Goal: Transaction & Acquisition: Book appointment/travel/reservation

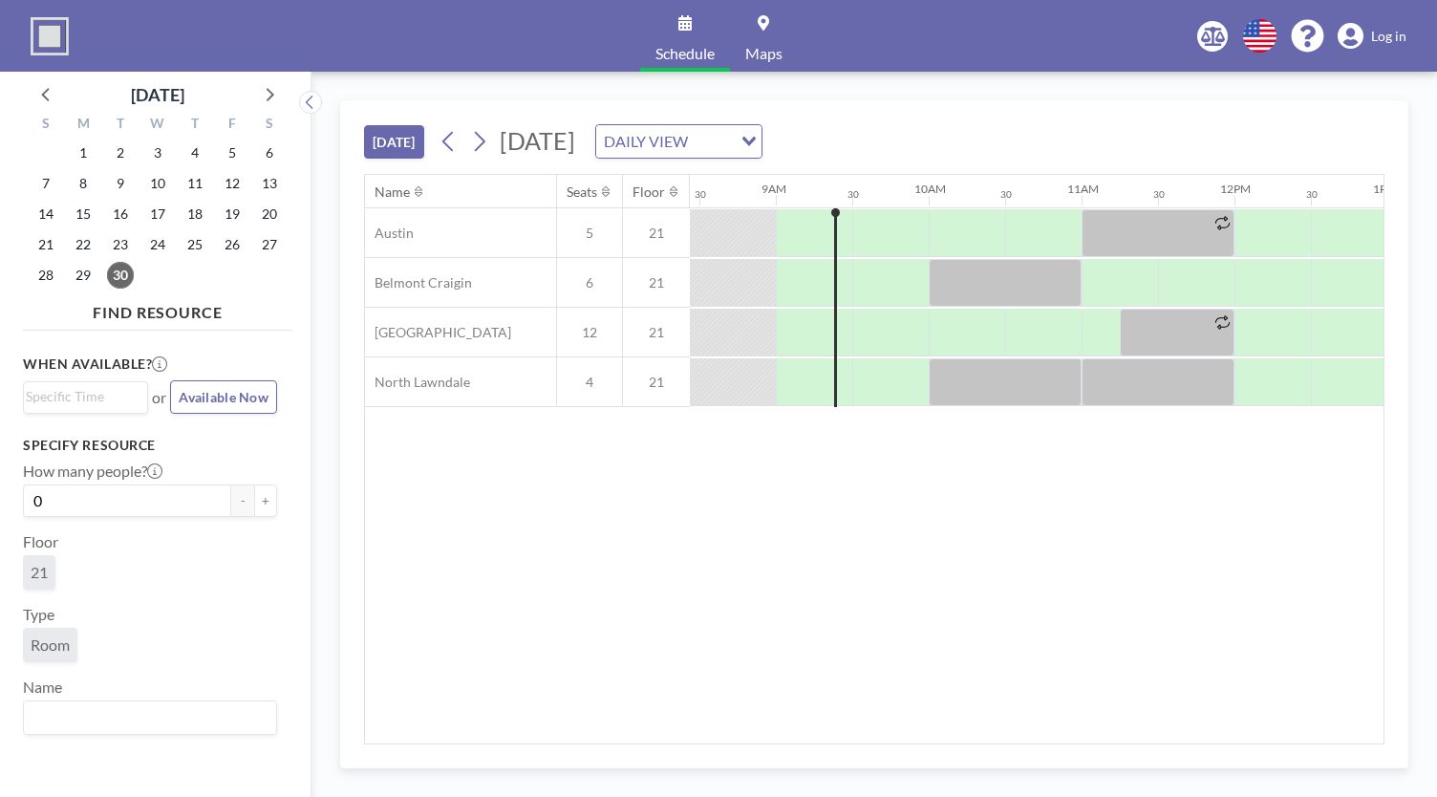
scroll to position [0, 1299]
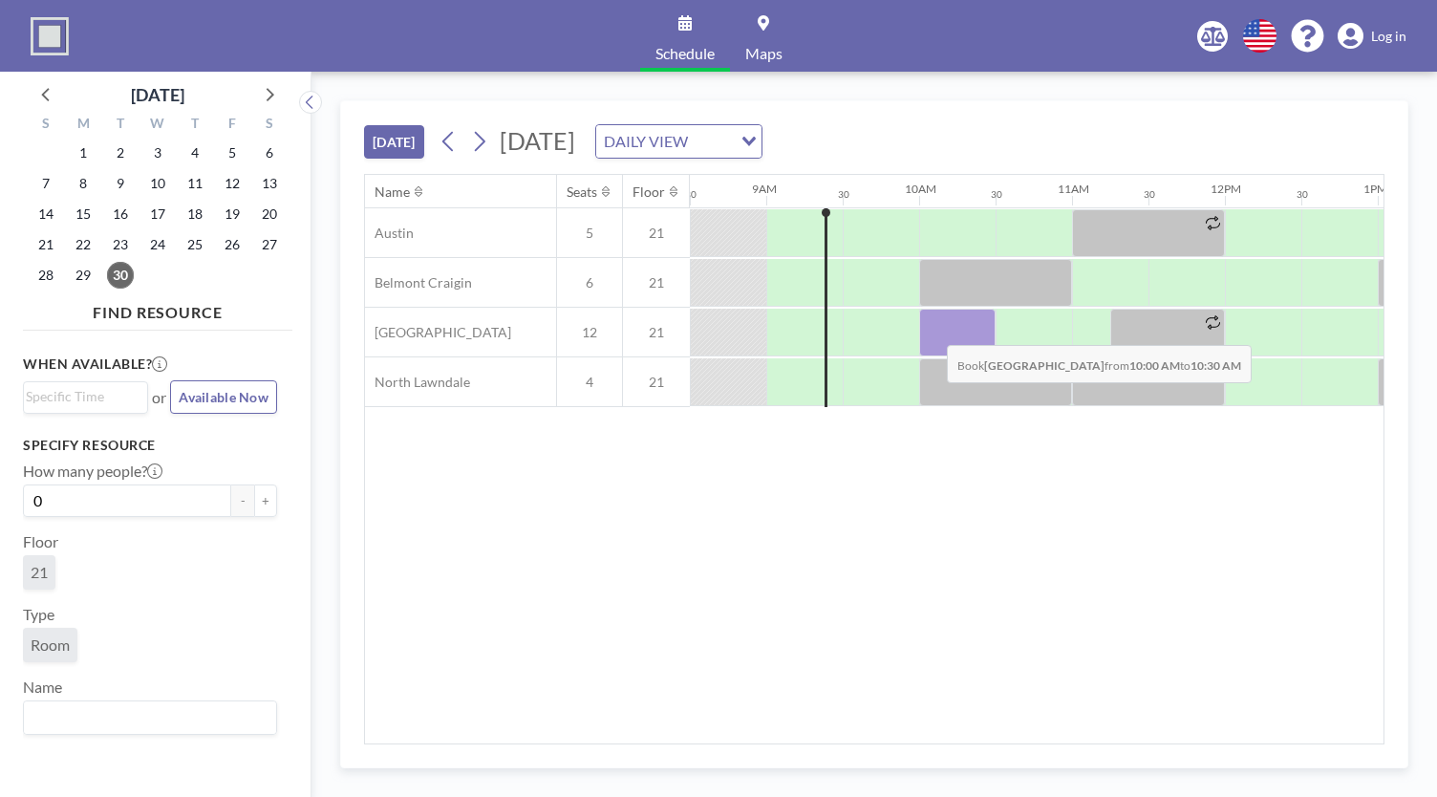
click at [931, 329] on div at bounding box center [957, 333] width 76 height 48
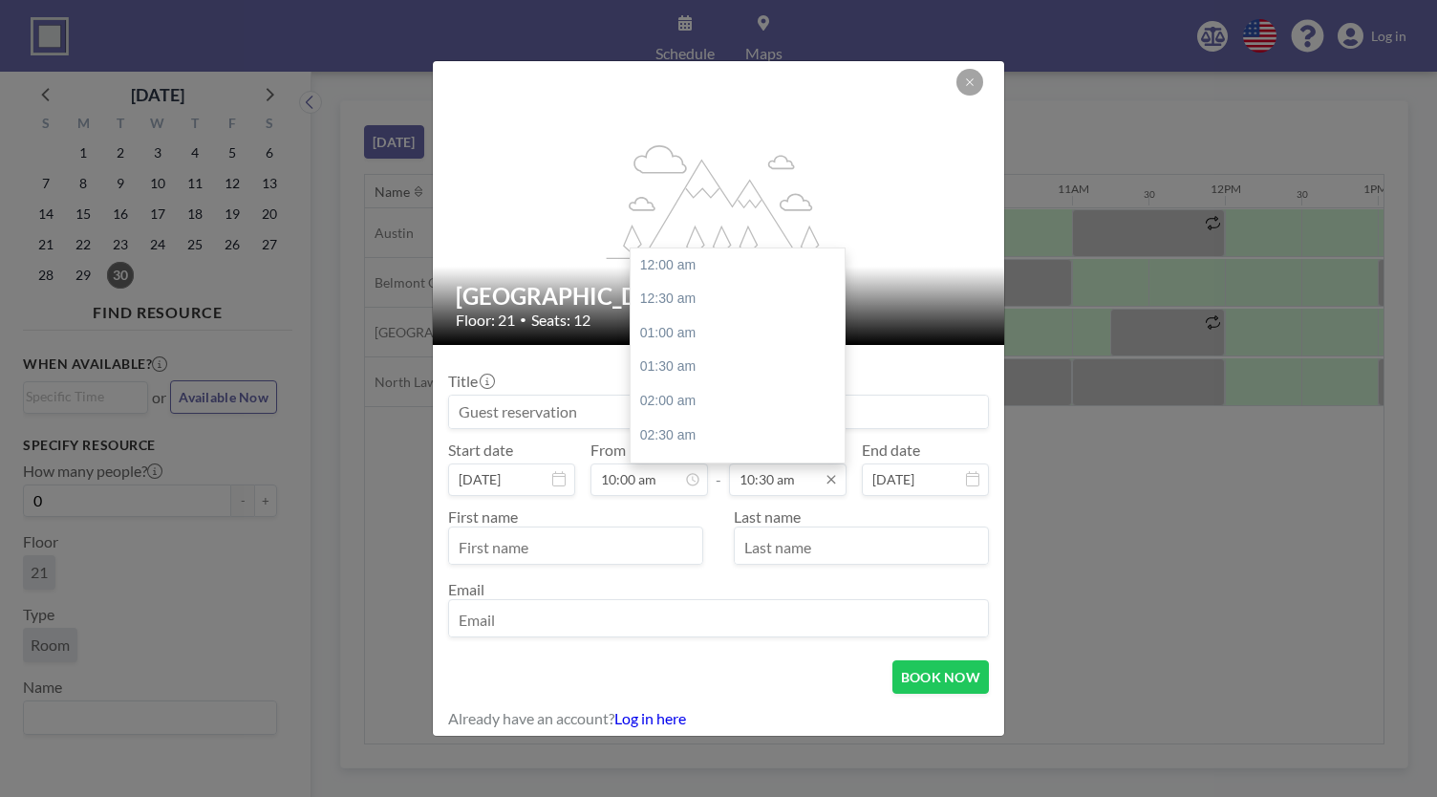
scroll to position [714, 0]
click at [786, 474] on input "10:30 am" at bounding box center [787, 479] width 117 height 32
click at [674, 301] on div "11:00 am" at bounding box center [742, 300] width 224 height 34
type input "11:00 am"
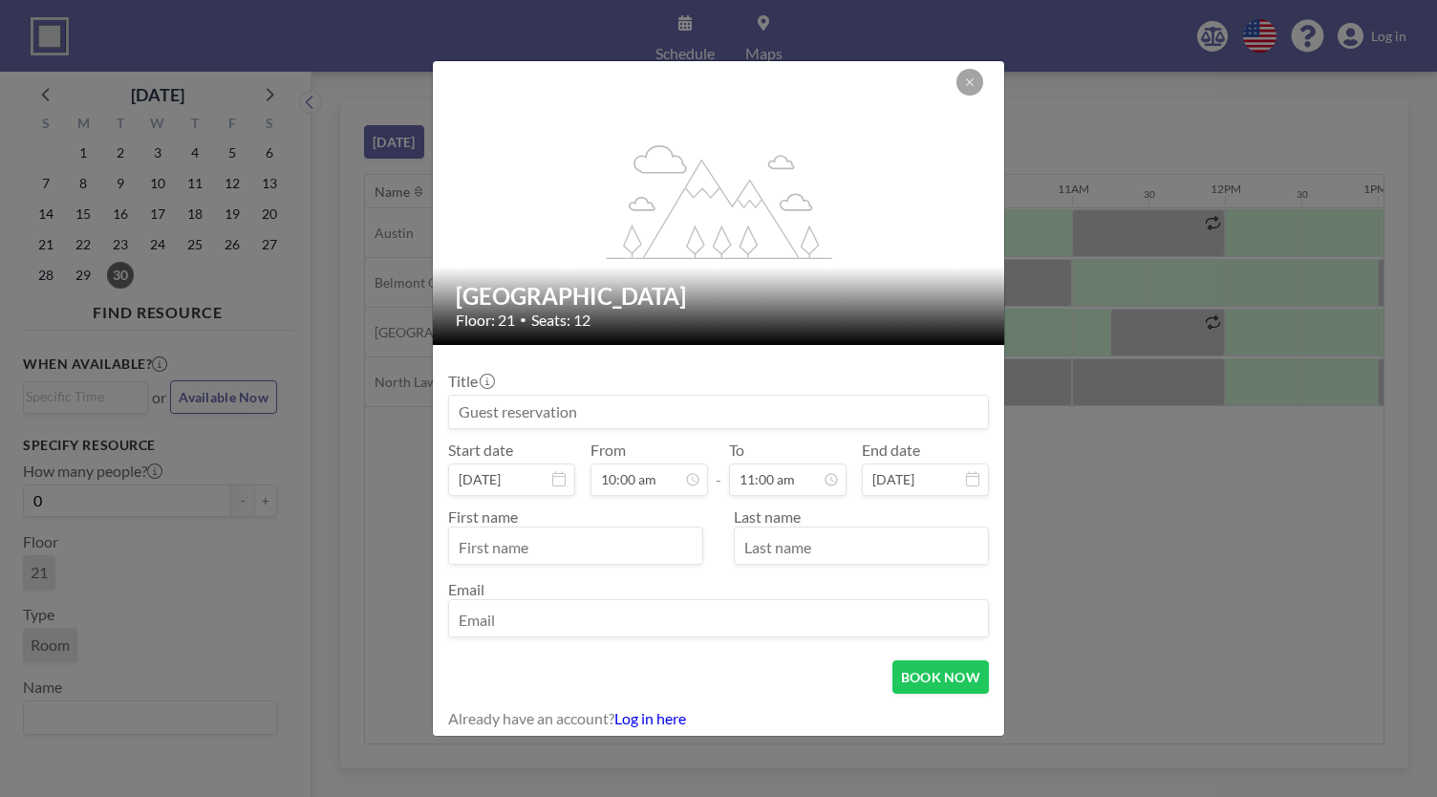
scroll to position [748, 0]
click at [557, 576] on div "First name Last name Email" at bounding box center [718, 572] width 541 height 130
type input "[PERSON_NAME]"
type input "J"
type input "[EMAIL_ADDRESS][DOMAIN_NAME]"
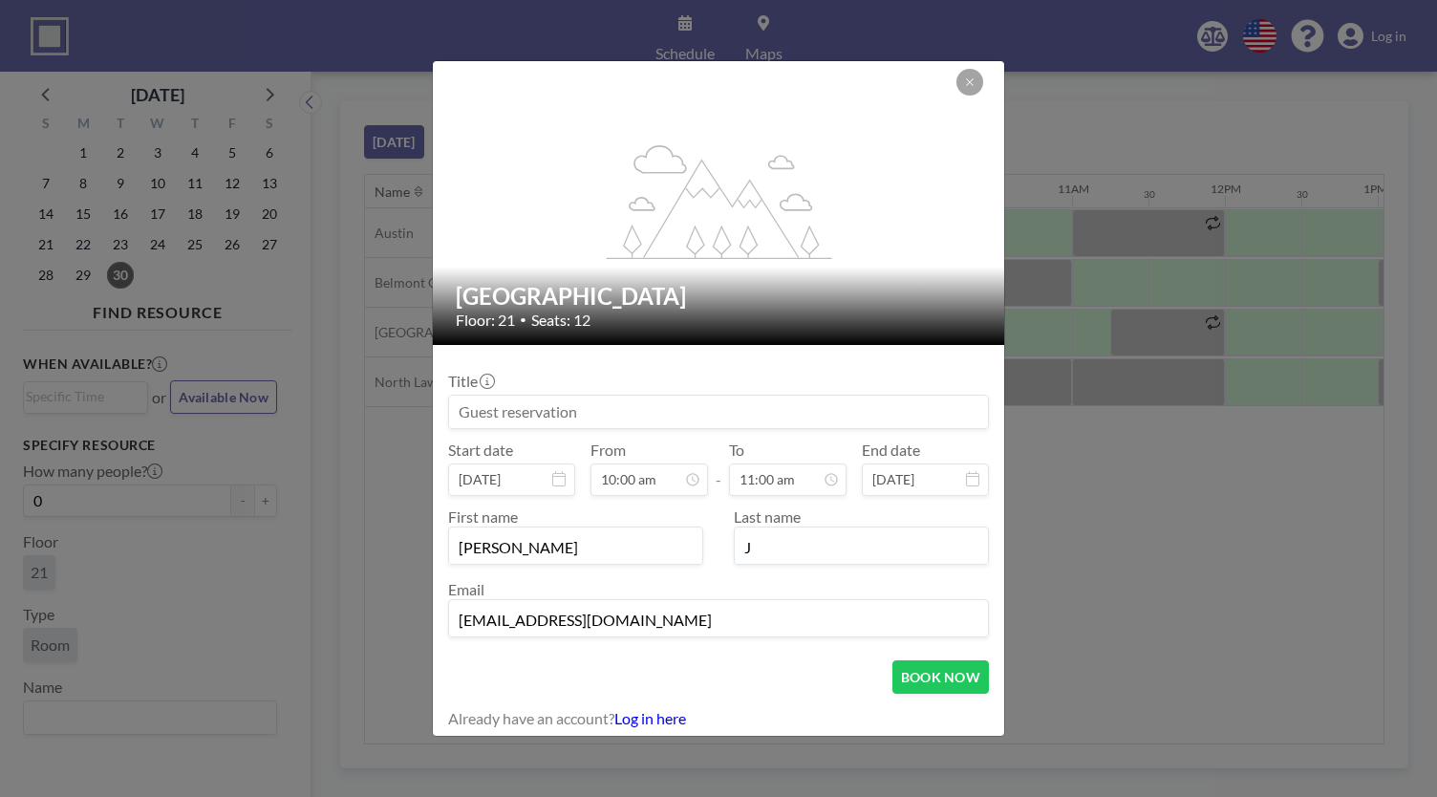
click at [590, 412] on input at bounding box center [718, 411] width 539 height 32
type input "J"
type input "Meeting"
click at [929, 679] on button "BOOK NOW" at bounding box center [940, 676] width 96 height 33
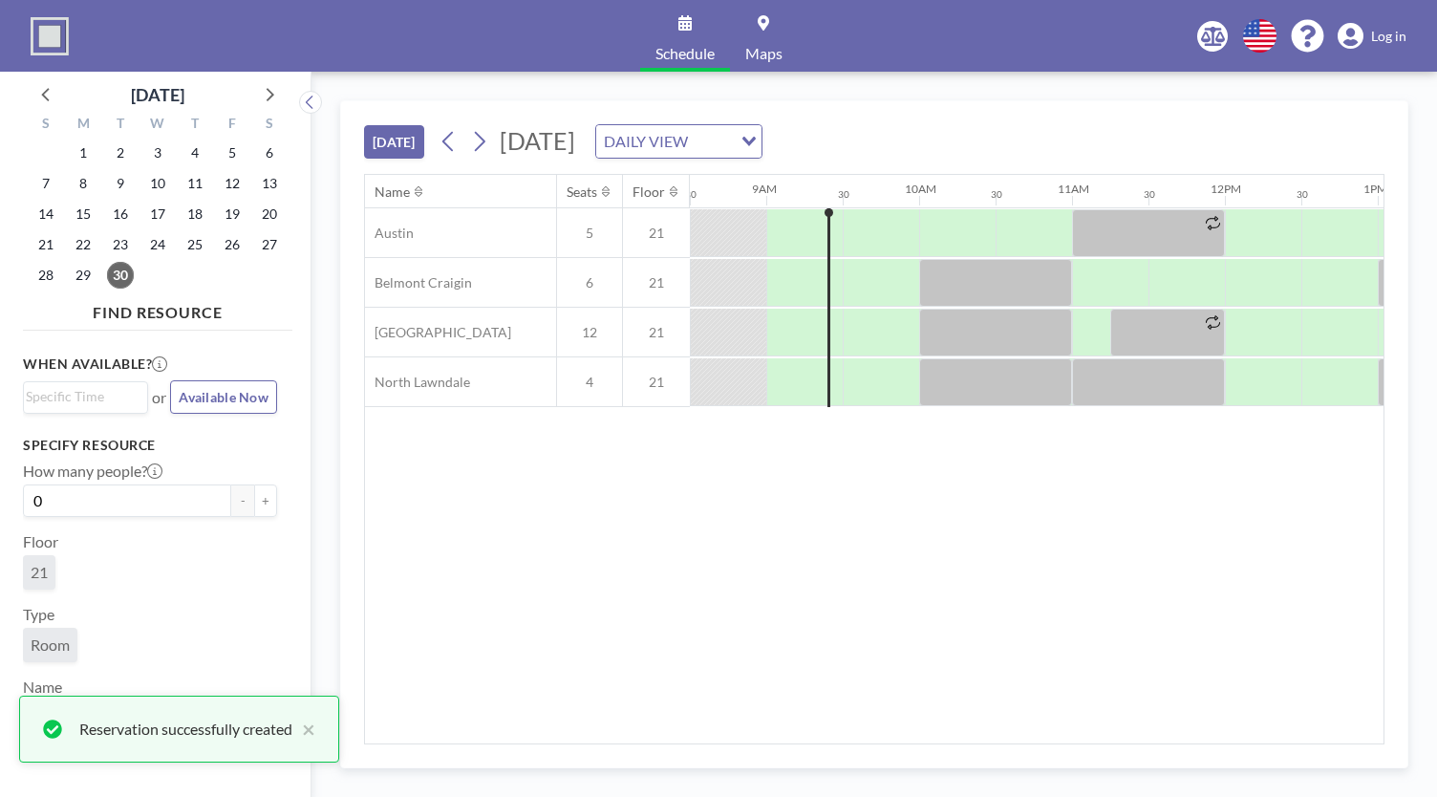
drag, startPoint x: 925, startPoint y: 689, endPoint x: 783, endPoint y: 597, distance: 168.5
click at [783, 597] on div "Name Seats Floor 12AM 30 1AM 30 2AM 30 3AM 30 4AM 30 5AM 30 6AM 30 7AM 30 8AM 3…" at bounding box center [874, 459] width 1018 height 568
